Goal: Ask a question: Seek information or help from site administrators or community

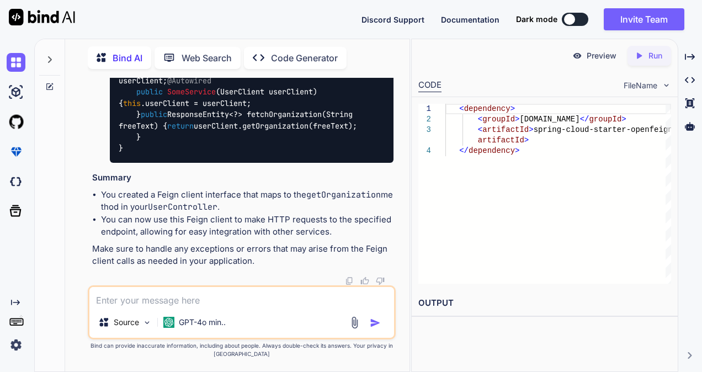
scroll to position [4886, 0]
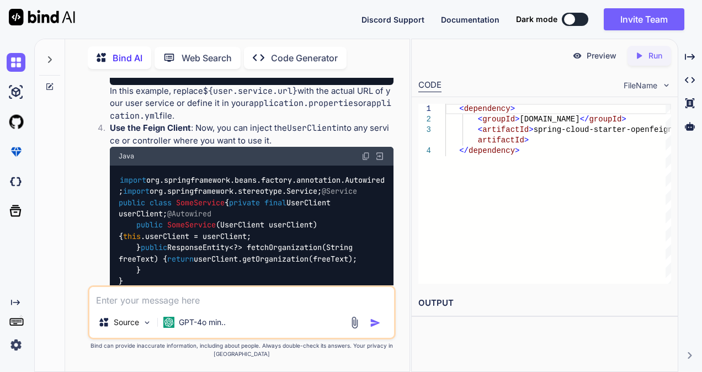
drag, startPoint x: 207, startPoint y: 128, endPoint x: 117, endPoint y: 130, distance: 90.5
copy span "@EnableFeignClients"
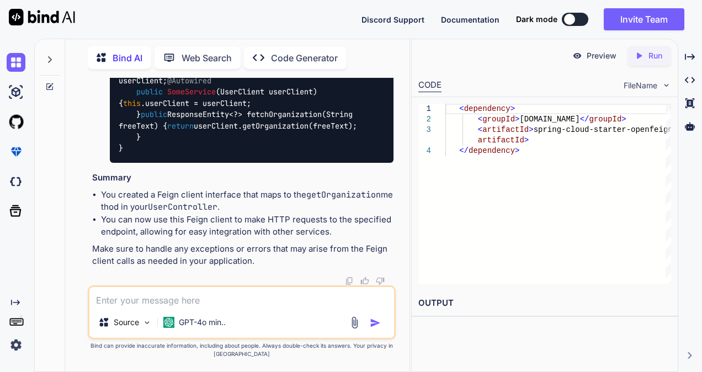
scroll to position [5327, 0]
click at [250, 300] on textarea at bounding box center [241, 297] width 305 height 20
paste textarea "**********"
type textarea "**********"
type textarea "x"
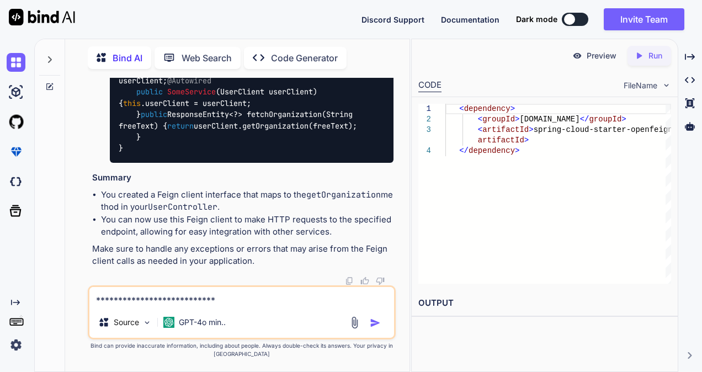
scroll to position [160, 0]
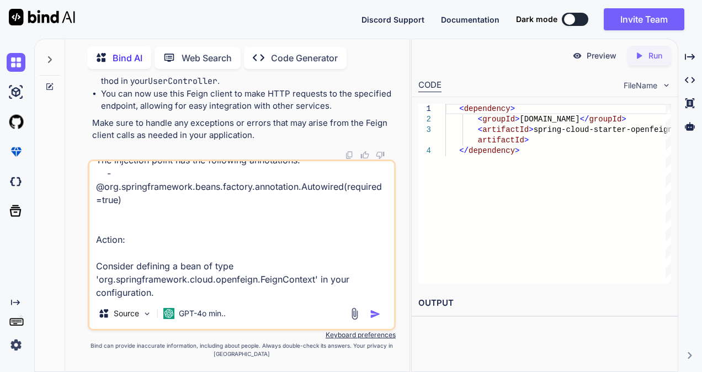
type textarea "**********"
click at [369, 316] on div at bounding box center [366, 313] width 37 height 13
click at [375, 313] on img "button" at bounding box center [375, 313] width 11 height 11
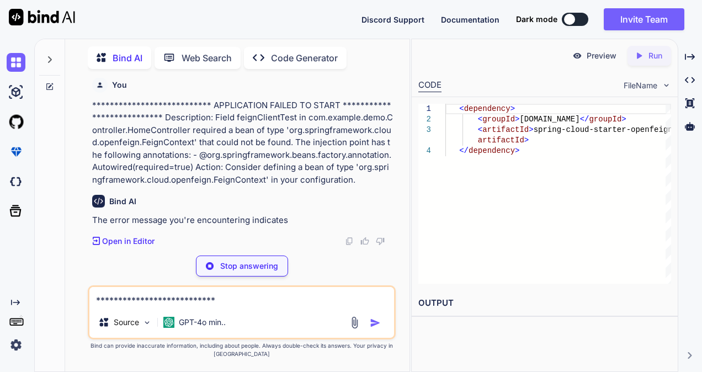
scroll to position [5684, 0]
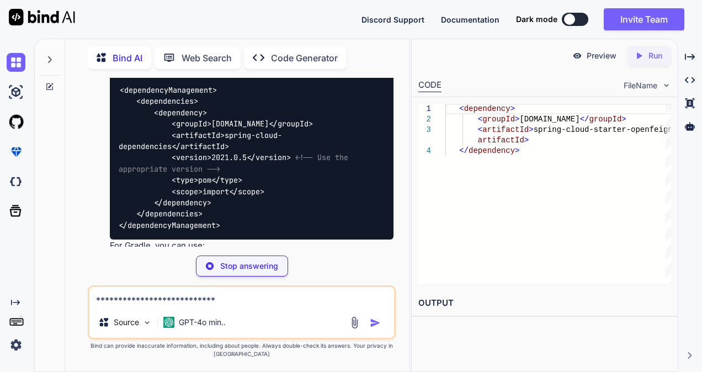
type textarea "x"
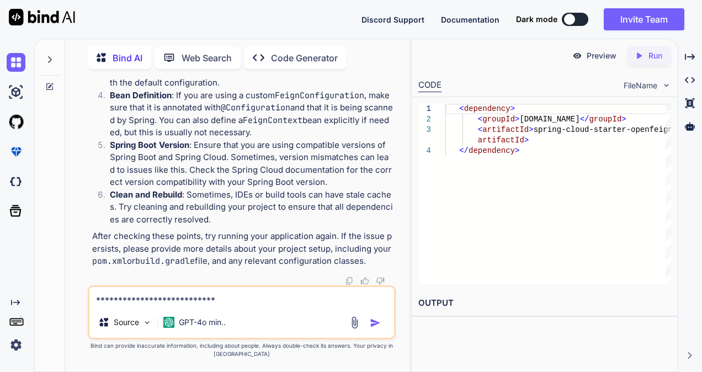
scroll to position [6708, 0]
click at [235, 294] on textarea "**********" at bounding box center [241, 297] width 305 height 20
paste textarea "<?xml version="1.0" encoding="UTF-8"?> <project xmlns="[URL][DOMAIN_NAME]" xmln…"
type textarea "<?xml version="1.0" encoding="UTF-8"?> <project xmlns="[URL][DOMAIN_NAME]" xmln…"
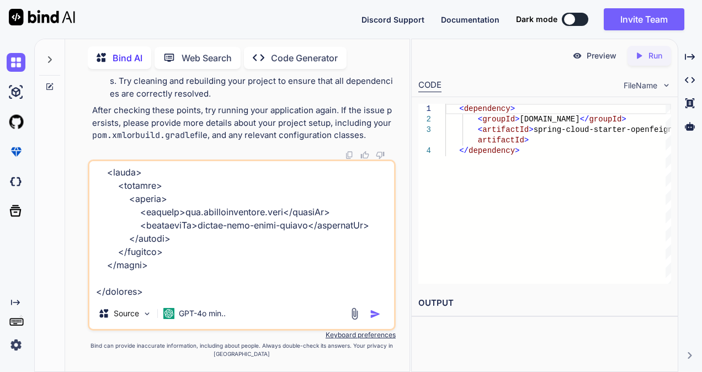
type textarea "x"
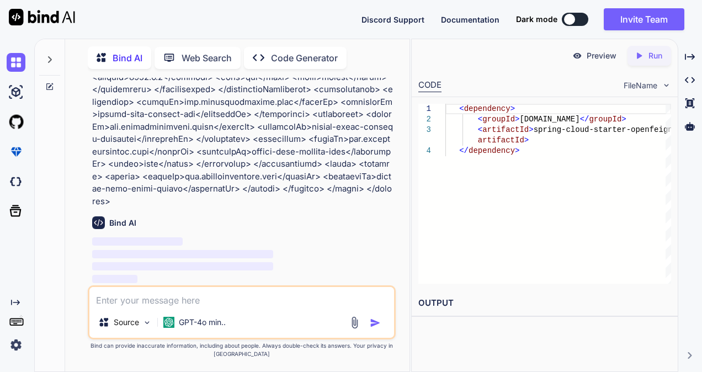
scroll to position [7123, 0]
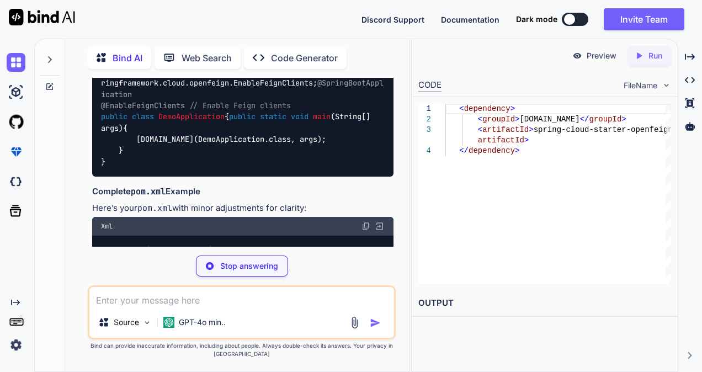
type textarea "x"
type textarea "[DOMAIN_NAME](DemoApplication.class, args); } }"
type textarea "x"
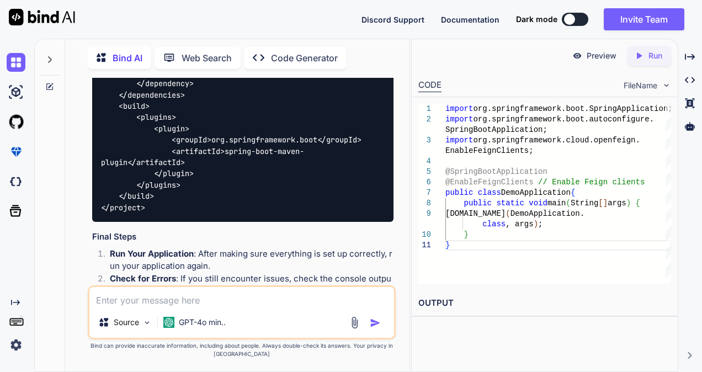
scroll to position [7752, 0]
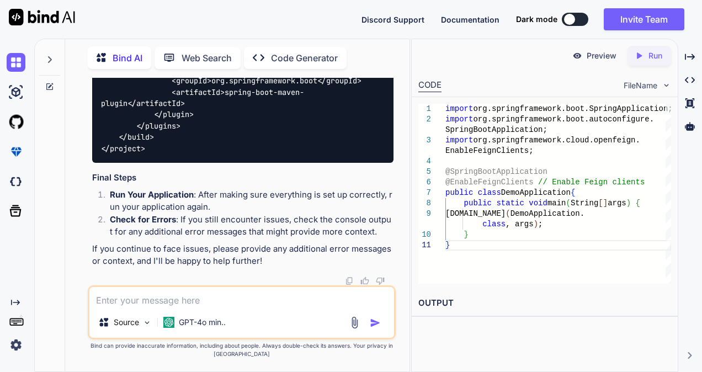
scroll to position [8414, 0]
click at [282, 294] on textarea at bounding box center [241, 297] width 305 height 20
paste textarea "package com.example.demo.Controller; import com.example.demo.Model.User; import…"
type textarea "package com.example.demo.Controller; import com.example.demo.Model.User; import…"
type textarea "x"
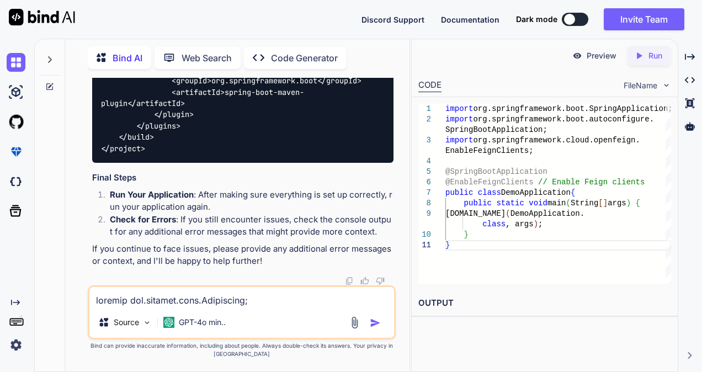
scroll to position [676, 0]
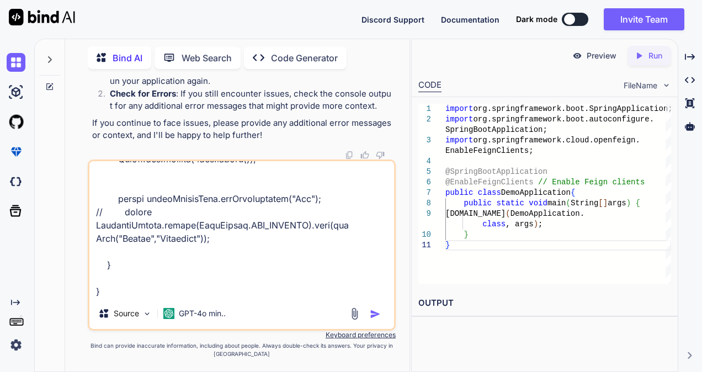
paste textarea "package com.example.demo.Service; import org.springframework.cloud.openfeign.Fe…"
type textarea "package com.example.demo.Controller; import com.example.demo.Model.User; import…"
type textarea "x"
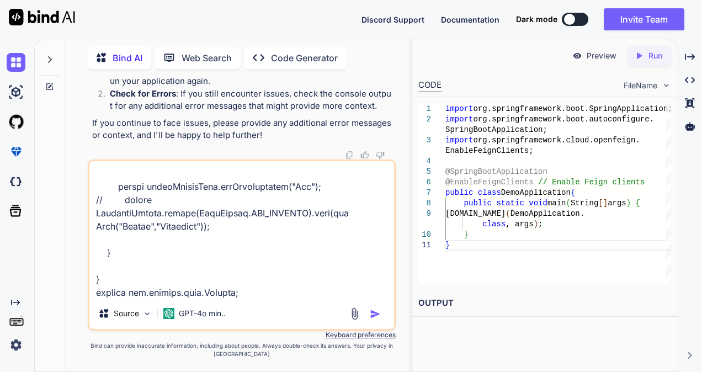
scroll to position [915, 0]
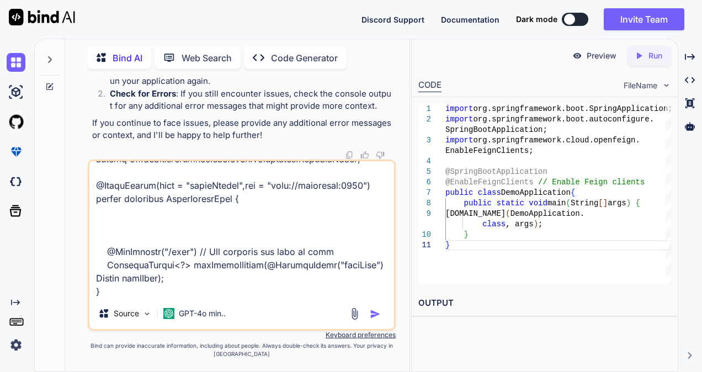
type textarea "package com.example.demo.Controller; import com.example.demo.Model.User; import…"
click at [378, 312] on img "button" at bounding box center [375, 313] width 11 height 11
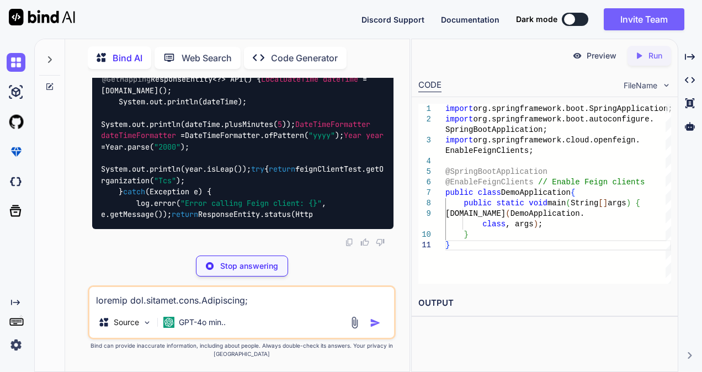
scroll to position [9361, 0]
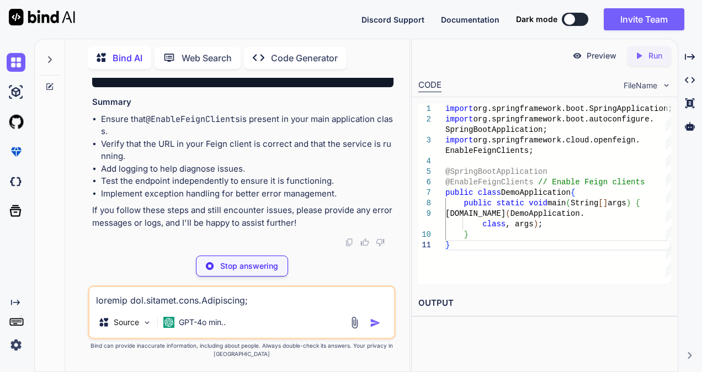
type textarea "x"
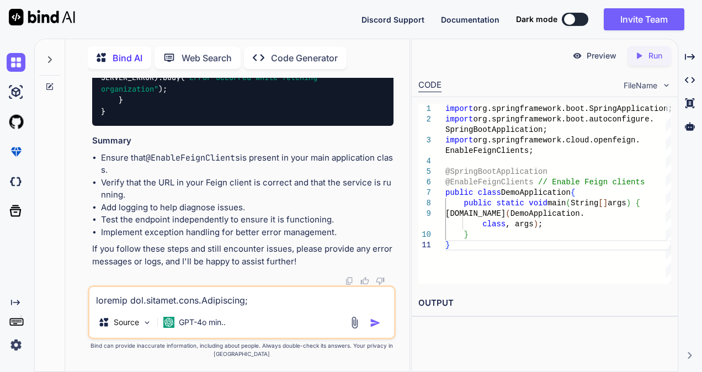
scroll to position [9964, 0]
click at [280, 300] on textarea at bounding box center [241, 297] width 305 height 20
paste textarea "**********"
type textarea "**********"
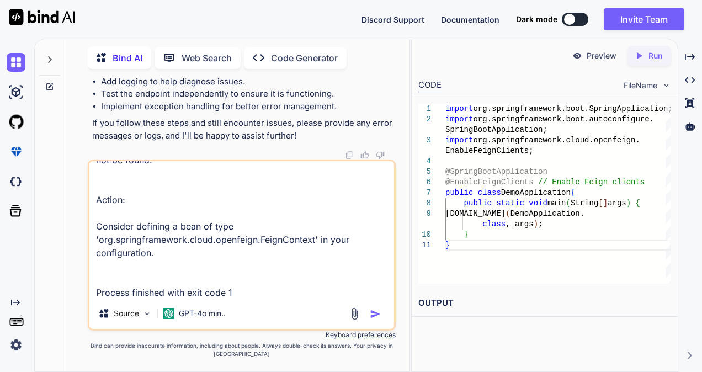
type textarea "x"
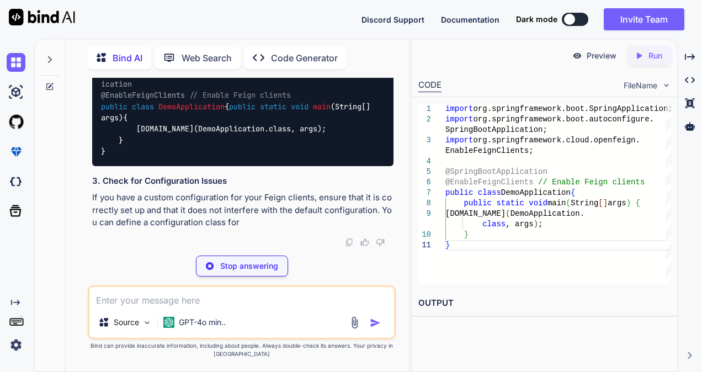
scroll to position [10824, 0]
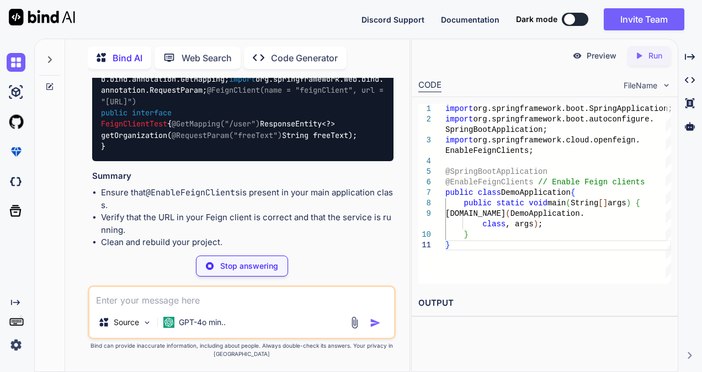
type textarea "x"
type textarea "<dependency> <groupId>[DOMAIN_NAME]</groupId> <artifactId>spring-cloud-starter-…"
type textarea "x"
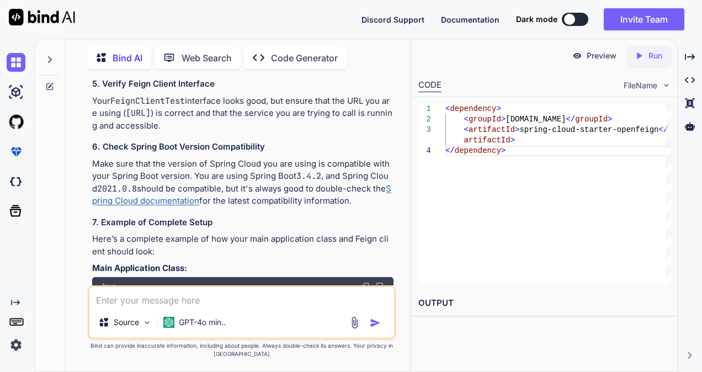
scroll to position [10324, 0]
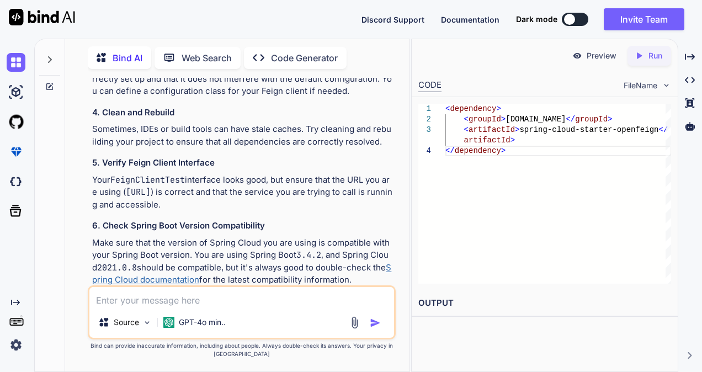
click at [207, 298] on textarea at bounding box center [241, 297] width 305 height 20
paste textarea "See C:\Users\2786433\Downloads\demo\demo\target\surefire-reports for the indivi…"
type textarea "See C:\Users\2786433\Downloads\demo\demo\target\surefire-reports for the indivi…"
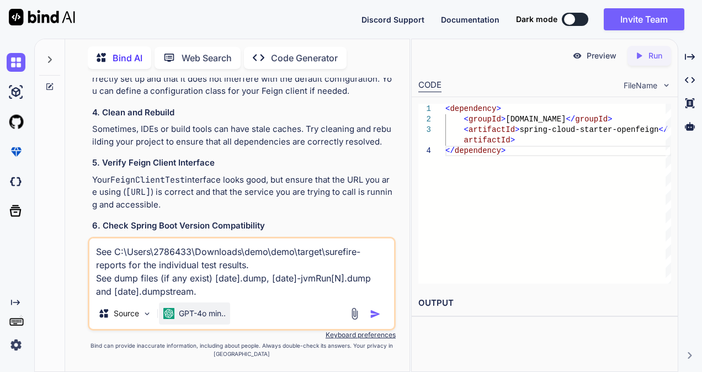
type textarea "x"
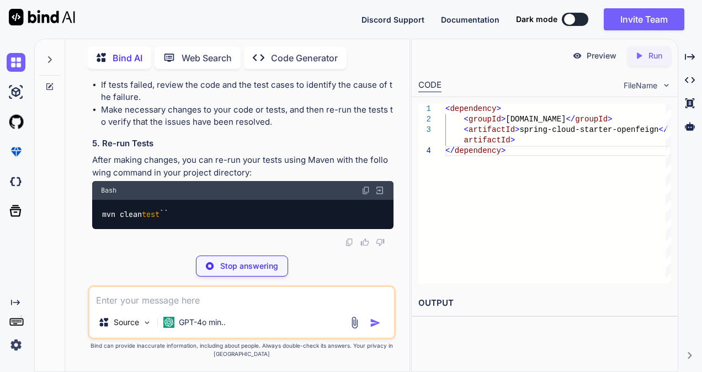
scroll to position [12215, 0]
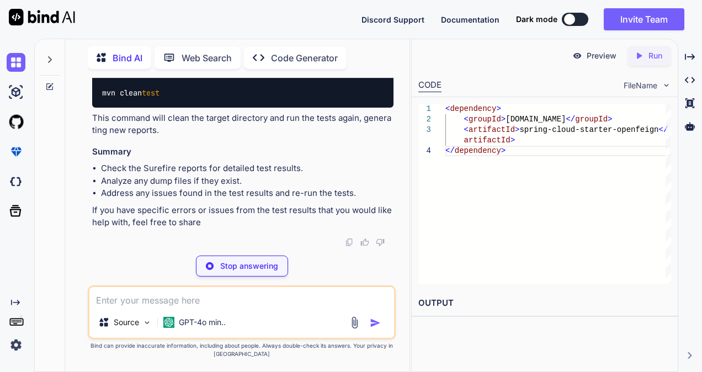
type textarea "x"
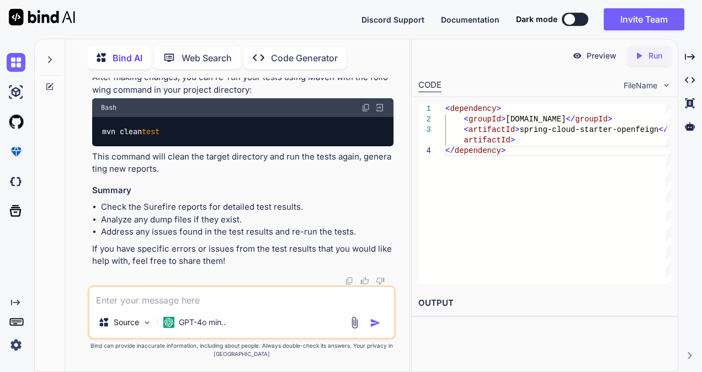
scroll to position [12348, 0]
click at [157, 303] on textarea at bounding box center [241, 297] width 305 height 20
paste textarea "**********"
type textarea "**********"
type textarea "x"
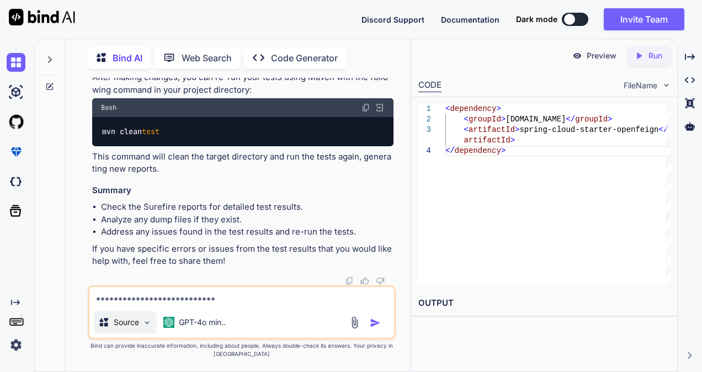
scroll to position [133, 0]
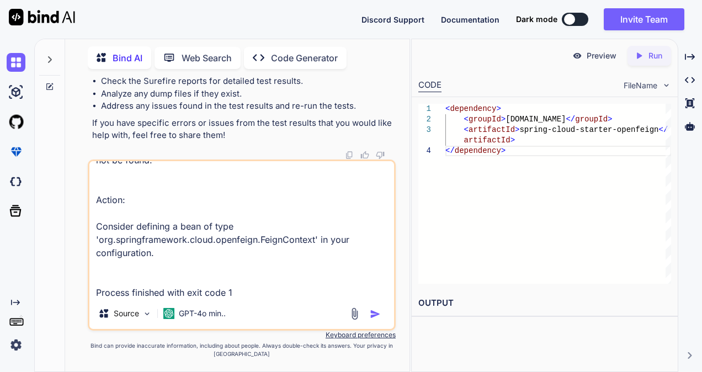
type textarea "**********"
click at [380, 309] on img "button" at bounding box center [375, 313] width 11 height 11
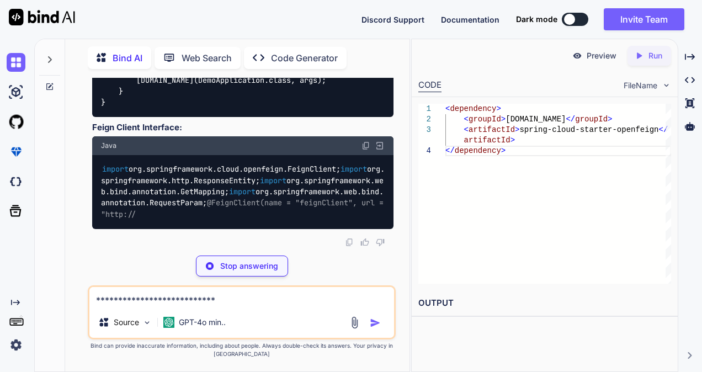
scroll to position [13410, 0]
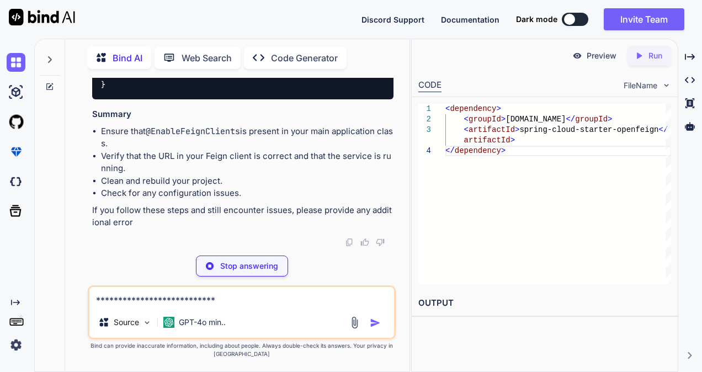
type textarea "x"
type textarea "[DOMAIN_NAME](DemoApplication.class, args); } }"
type textarea "x"
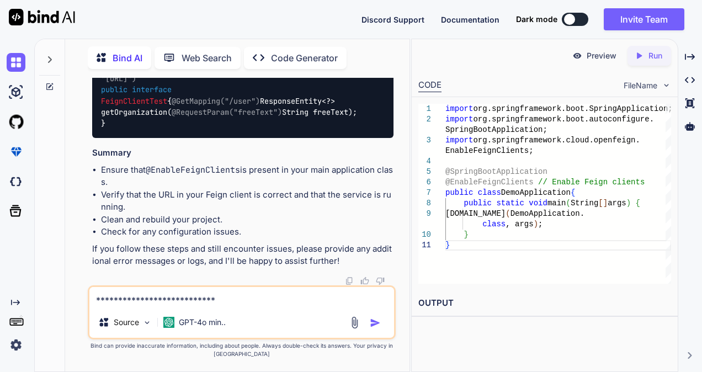
scroll to position [13465, 0]
